Goal: Task Accomplishment & Management: Use online tool/utility

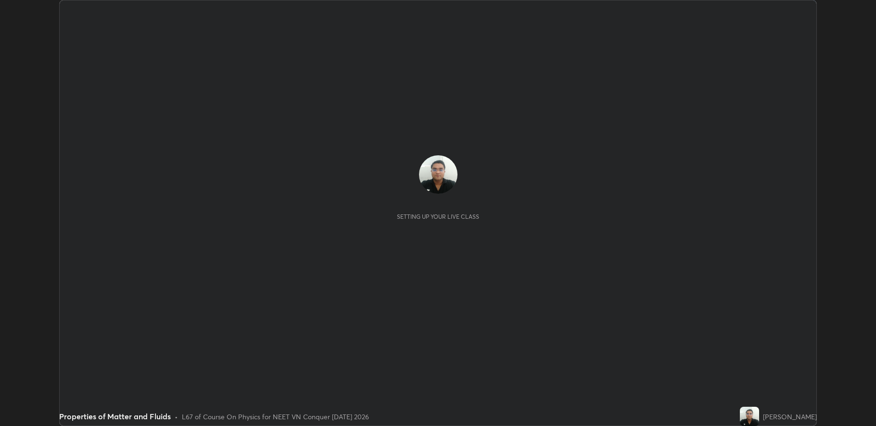
scroll to position [426, 875]
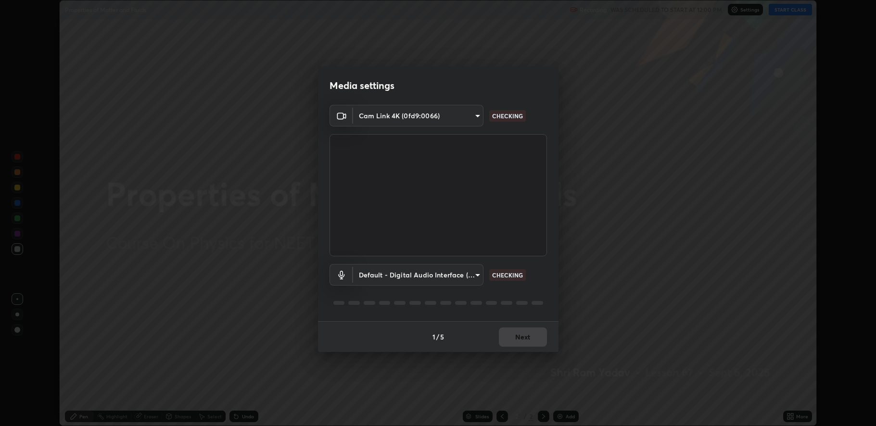
type input "fbf3bf66c54ebdc22d4a916e1eeea5187fc1625fd733ae2b86b360c30985395f"
type input "default"
click at [528, 337] on button "Next" at bounding box center [523, 337] width 48 height 19
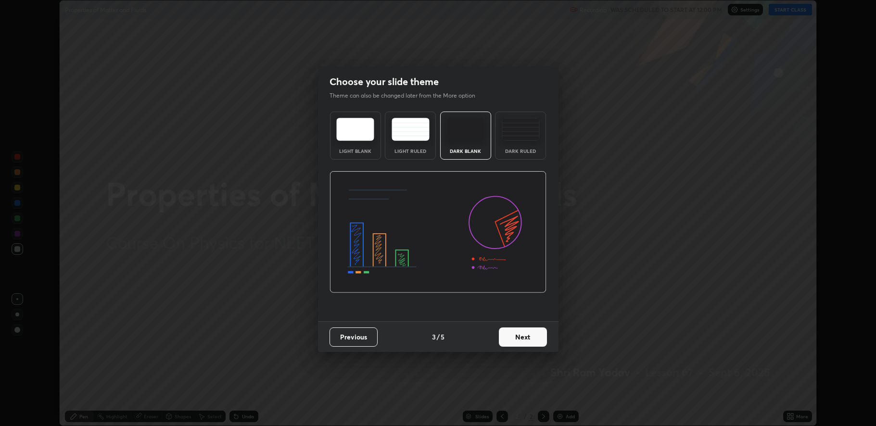
click at [528, 336] on button "Next" at bounding box center [523, 337] width 48 height 19
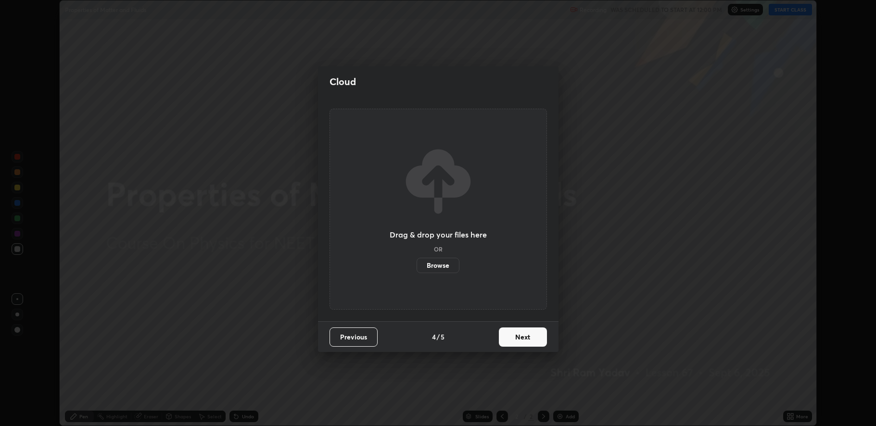
click at [528, 336] on button "Next" at bounding box center [523, 337] width 48 height 19
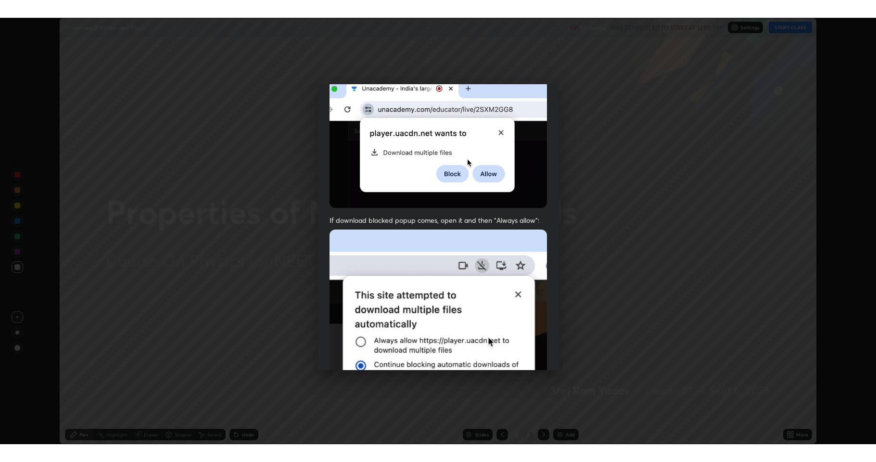
scroll to position [195, 0]
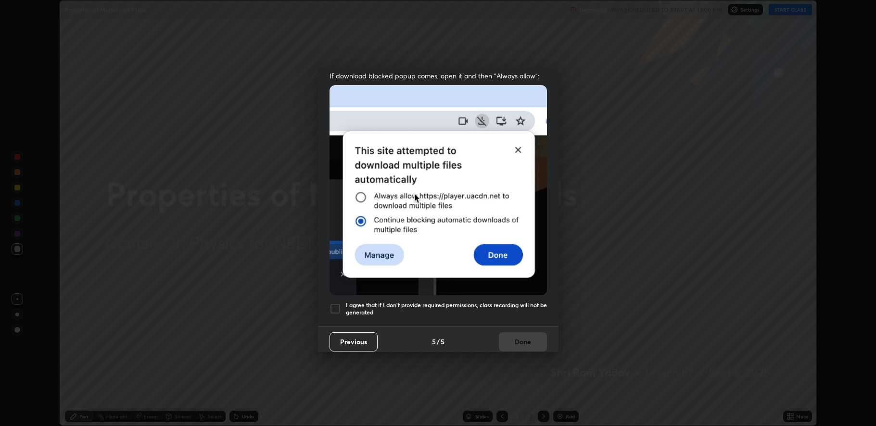
click at [331, 303] on div at bounding box center [335, 309] width 12 height 12
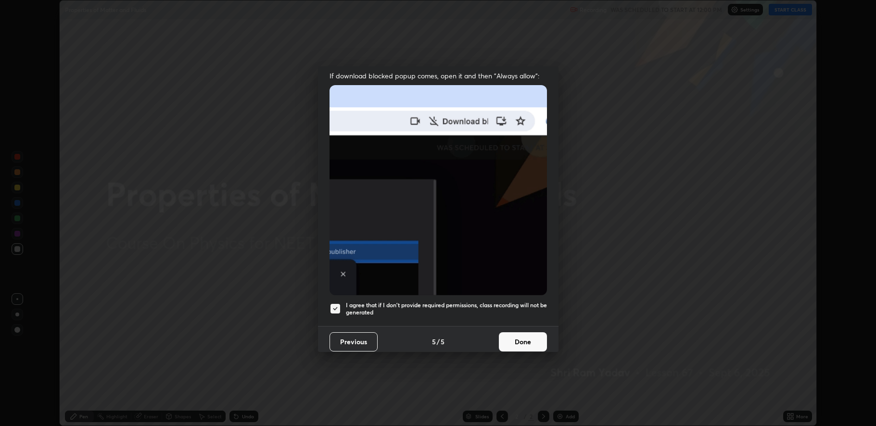
click at [520, 339] on button "Done" at bounding box center [523, 341] width 48 height 19
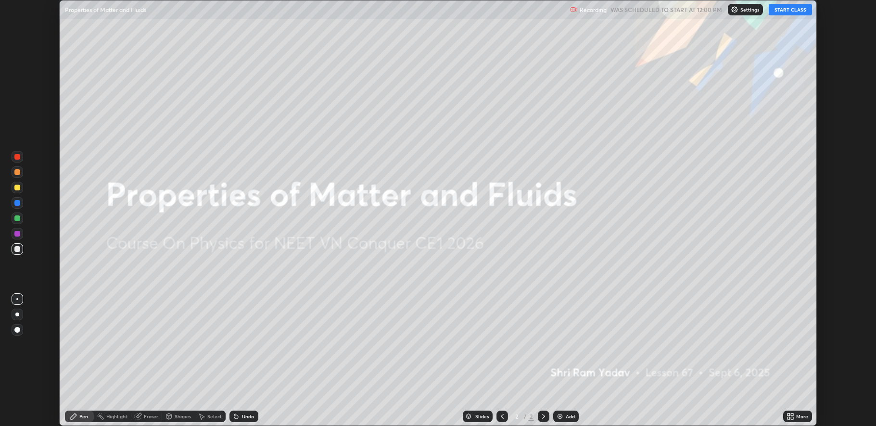
click at [789, 9] on button "START CLASS" at bounding box center [790, 10] width 43 height 12
click at [567, 414] on div "Add" at bounding box center [570, 416] width 9 height 5
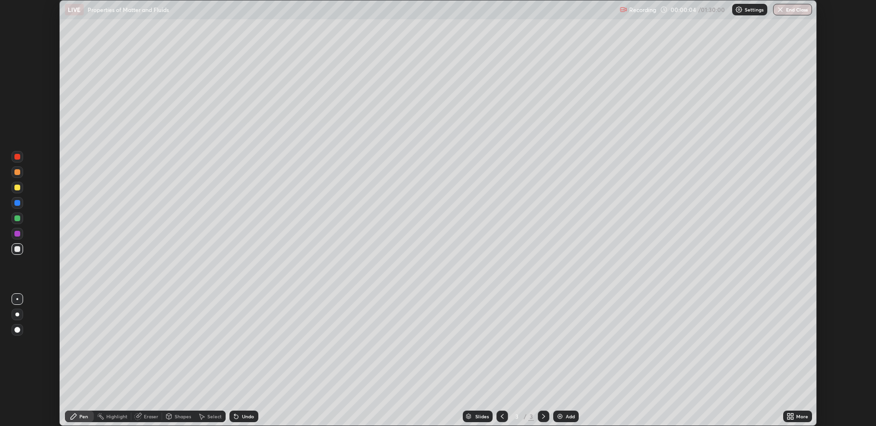
click at [796, 415] on div "More" at bounding box center [802, 416] width 12 height 5
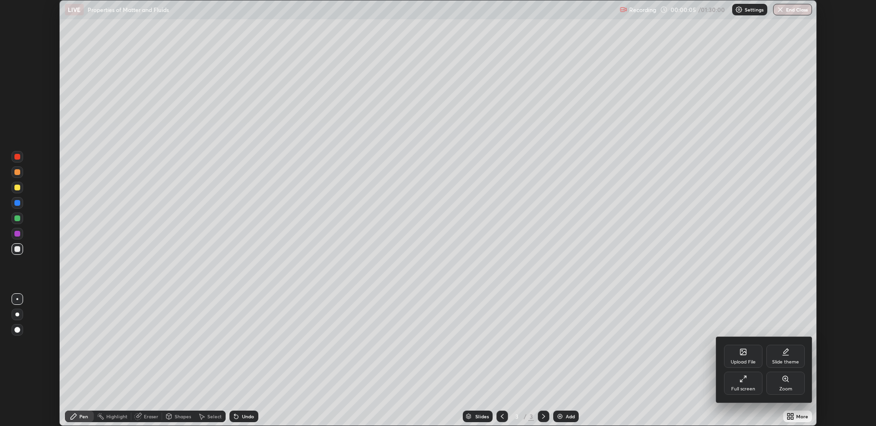
click at [747, 384] on div "Full screen" at bounding box center [743, 383] width 38 height 23
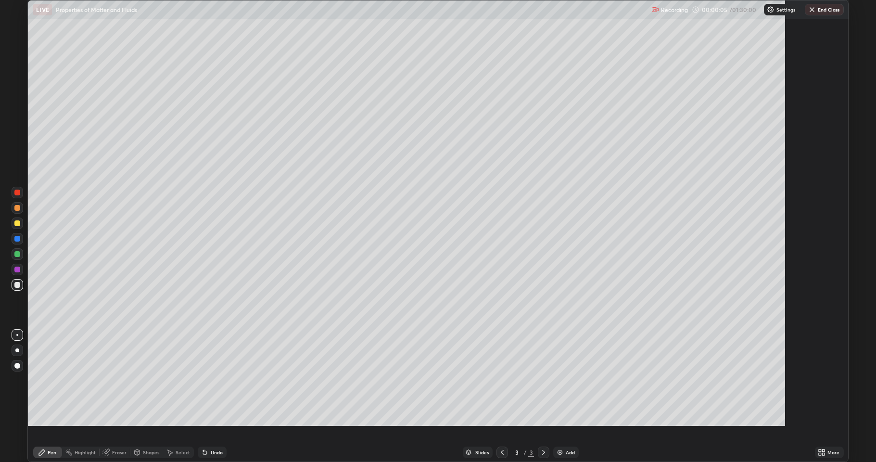
scroll to position [462, 876]
